Goal: Navigation & Orientation: Go to known website

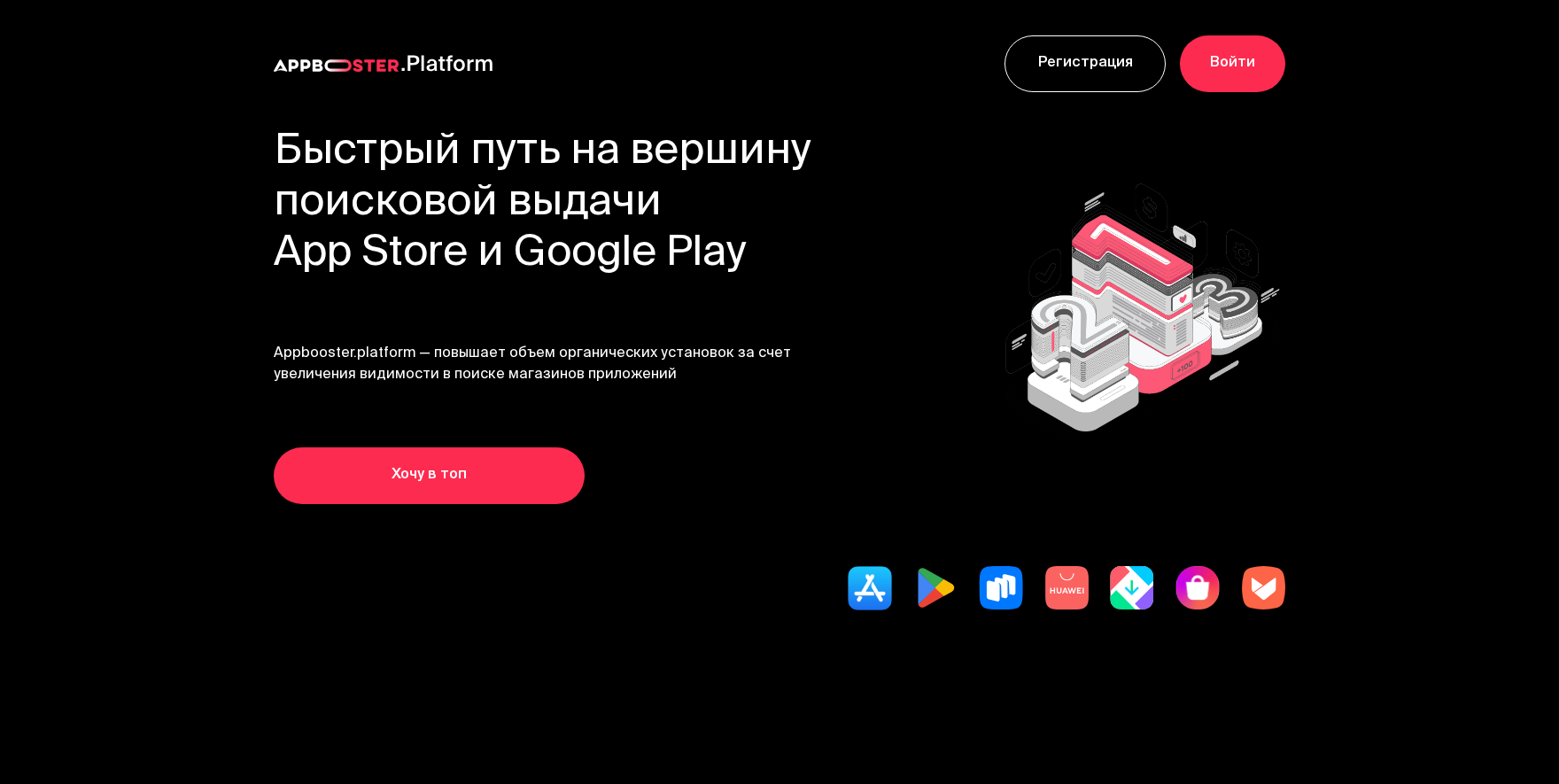
click at [1226, 82] on link "Войти" at bounding box center [1233, 63] width 106 height 56
click at [1219, 77] on link "Войти" at bounding box center [1233, 63] width 106 height 56
